Goal: Information Seeking & Learning: Understand process/instructions

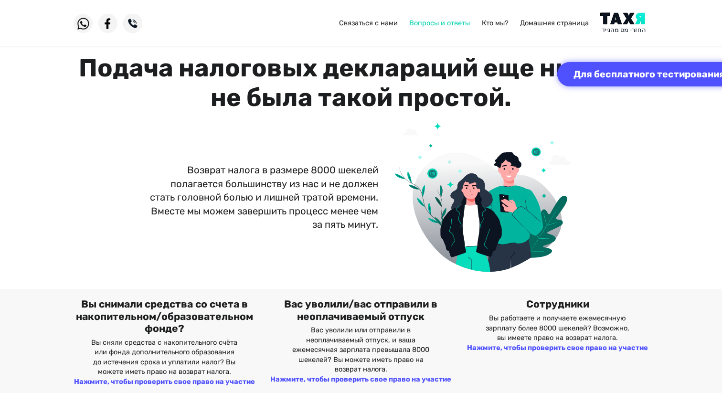
click at [430, 21] on font "Вопросы и ответы" at bounding box center [439, 23] width 61 height 9
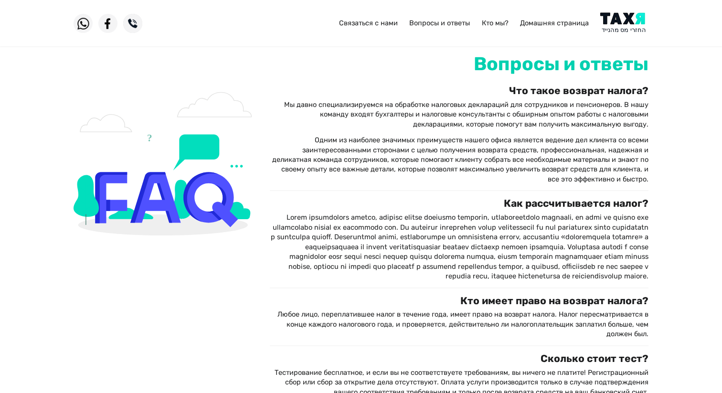
click at [621, 20] on img at bounding box center [624, 22] width 48 height 21
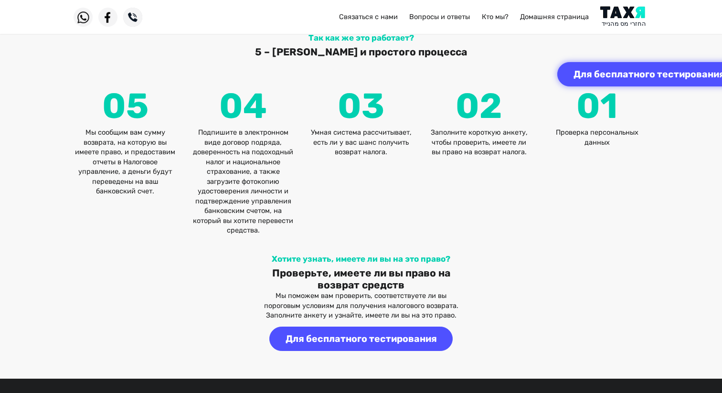
scroll to position [1373, 0]
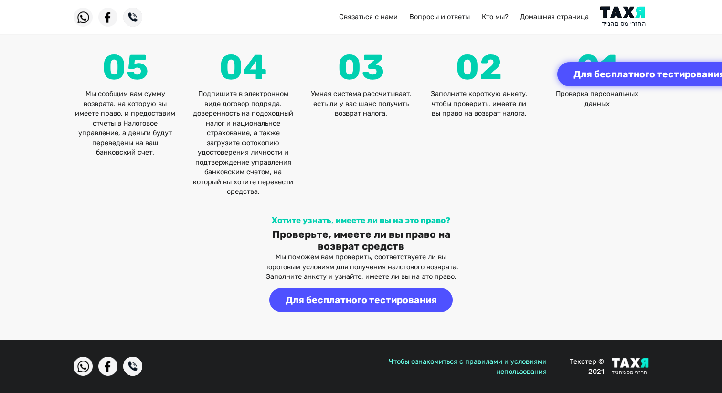
click at [502, 363] on font "Чтобы ознакомиться с правилами и условиями использования" at bounding box center [468, 366] width 158 height 18
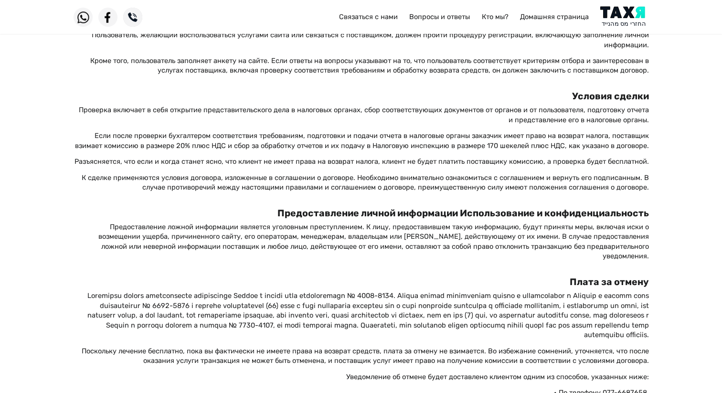
scroll to position [476, 0]
